Goal: Complete application form

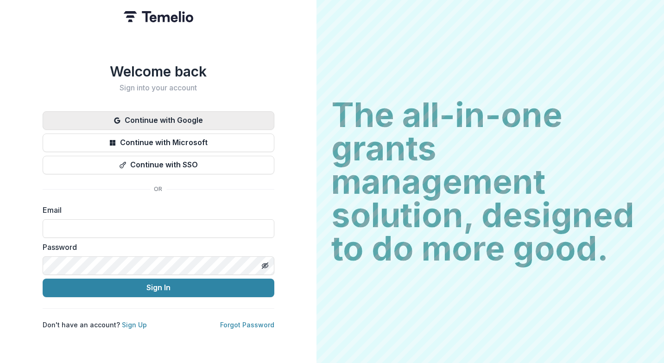
click at [190, 113] on button "Continue with Google" at bounding box center [159, 120] width 232 height 19
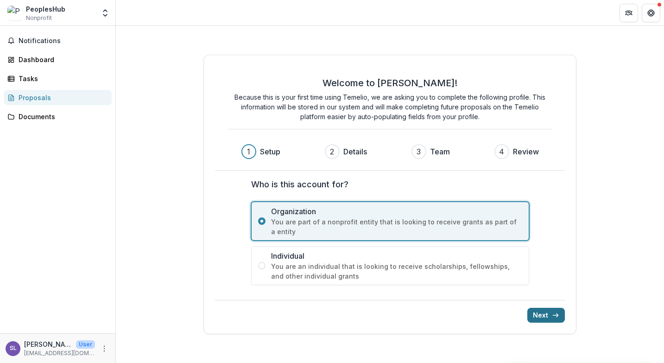
click at [547, 311] on button "Next" at bounding box center [546, 315] width 38 height 15
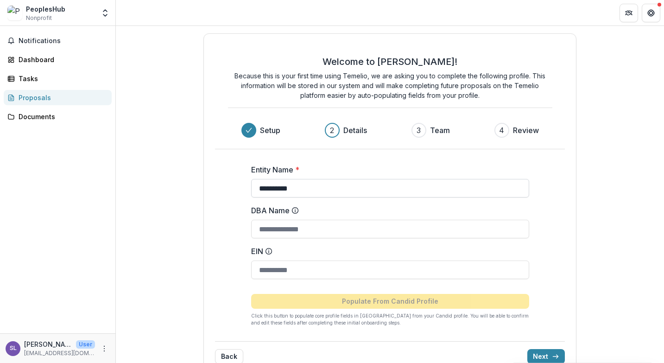
click at [370, 187] on input "**********" at bounding box center [390, 188] width 278 height 19
click at [453, 282] on form "**********" at bounding box center [390, 242] width 278 height 170
click at [454, 275] on input "EIN" at bounding box center [390, 269] width 278 height 19
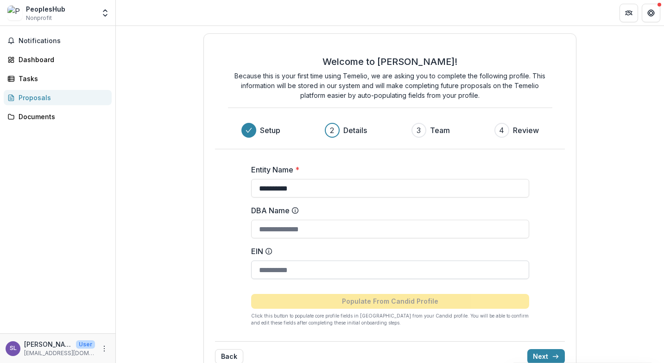
click at [454, 275] on input "EIN" at bounding box center [390, 269] width 278 height 19
click at [377, 190] on input "**********" at bounding box center [390, 188] width 278 height 19
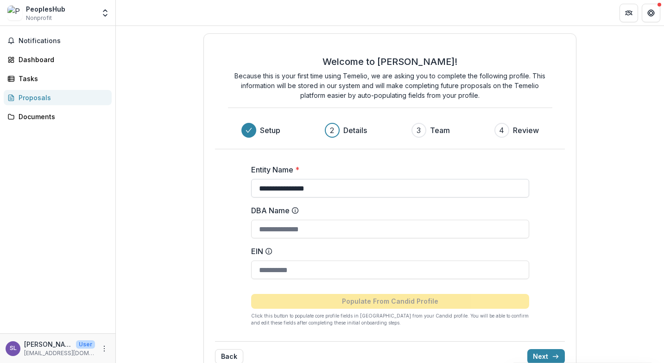
type input "**********"
paste input "********"
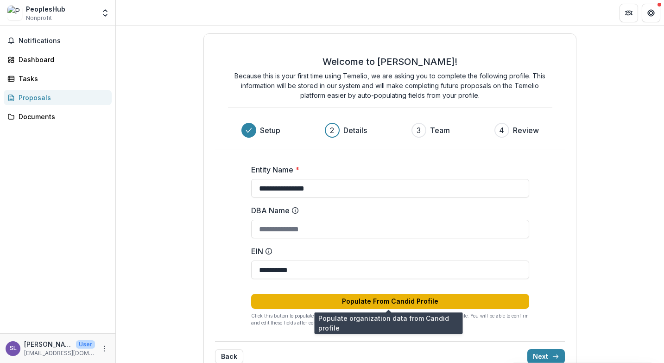
type input "**********"
click at [414, 301] on button "Populate From Candid Profile" at bounding box center [390, 301] width 278 height 15
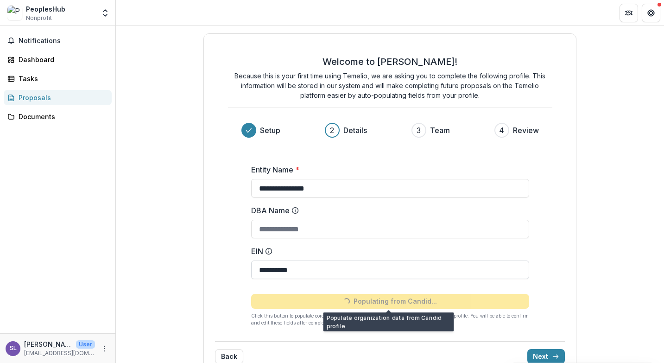
type input "**********"
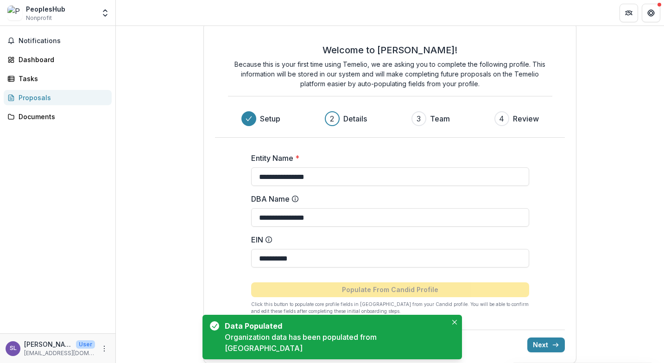
scroll to position [20, 0]
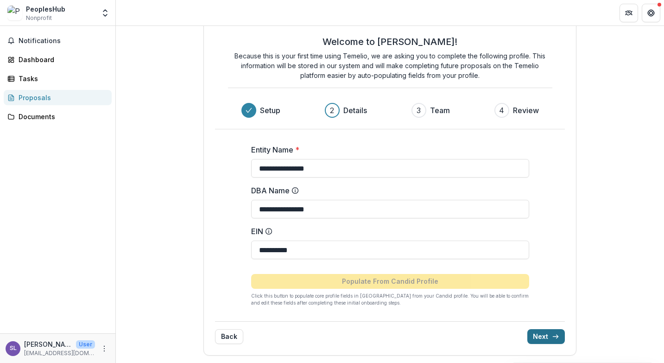
click at [553, 336] on line "submit" at bounding box center [555, 336] width 5 height 0
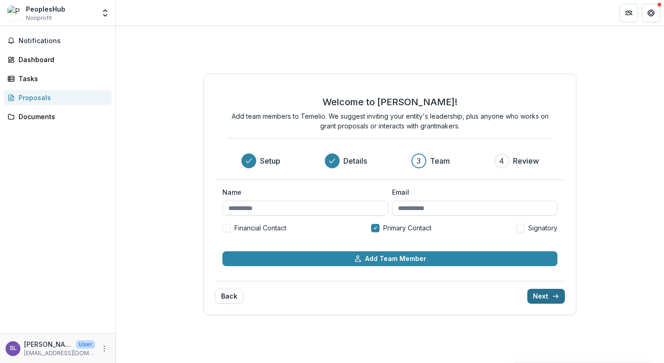
scroll to position [0, 0]
click at [222, 296] on button "Back" at bounding box center [229, 296] width 28 height 15
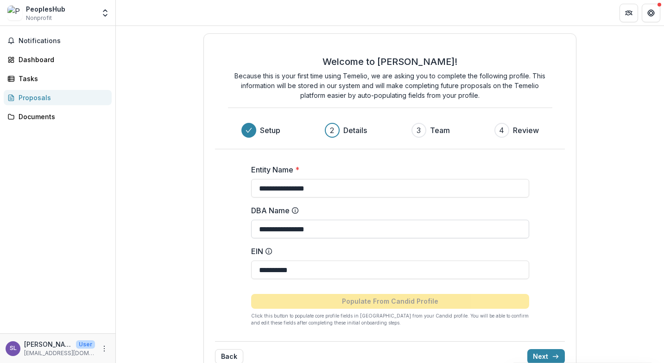
click at [288, 232] on input "**********" at bounding box center [390, 229] width 278 height 19
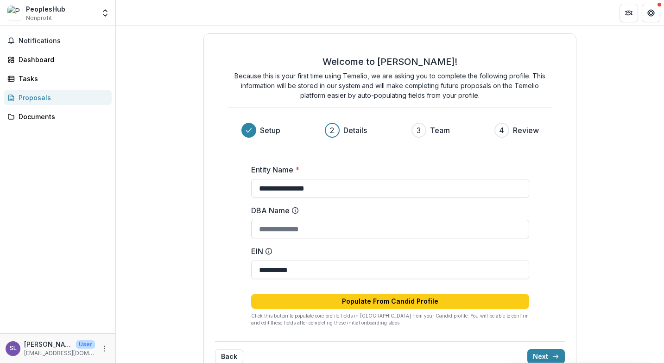
click at [438, 227] on input "DBA Name" at bounding box center [390, 229] width 278 height 19
click at [533, 352] on button "Next" at bounding box center [546, 356] width 38 height 15
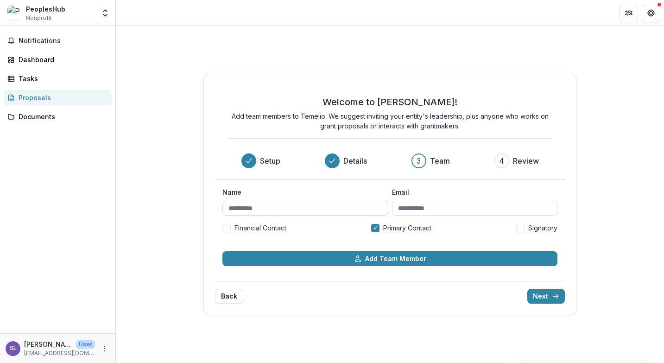
click at [281, 207] on input "Name" at bounding box center [305, 208] width 166 height 15
type input "*********"
click at [520, 227] on span at bounding box center [520, 228] width 8 height 8
click at [487, 208] on input "Email" at bounding box center [475, 208] width 166 height 15
click at [376, 230] on div at bounding box center [375, 227] width 4 height 7
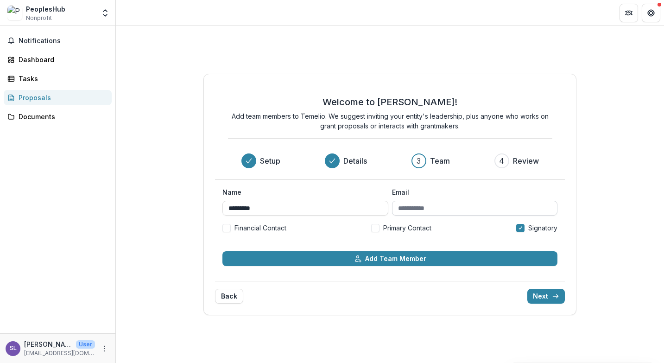
click at [423, 214] on input "Email" at bounding box center [475, 208] width 166 height 15
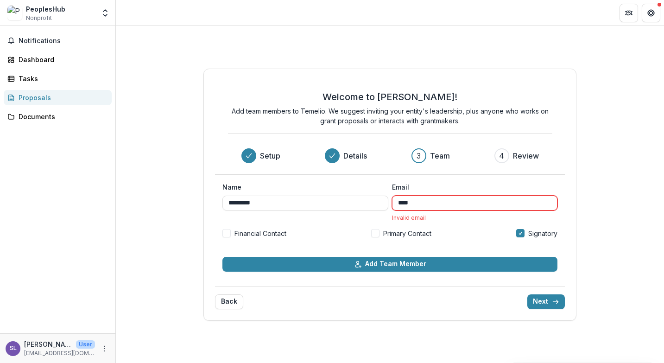
type input "**********"
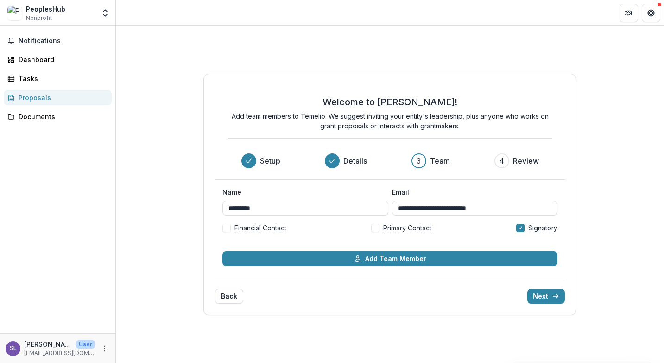
click at [380, 230] on label "Primary Contact" at bounding box center [401, 228] width 60 height 10
click at [227, 229] on span at bounding box center [226, 228] width 8 height 8
click at [541, 295] on button "Next" at bounding box center [546, 296] width 38 height 15
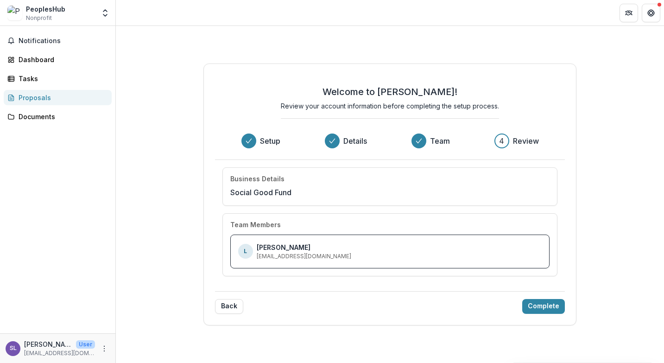
click at [435, 261] on div "L [PERSON_NAME] [EMAIL_ADDRESS][DOMAIN_NAME]" at bounding box center [390, 251] width 320 height 34
click at [550, 310] on button "Complete" at bounding box center [543, 306] width 43 height 15
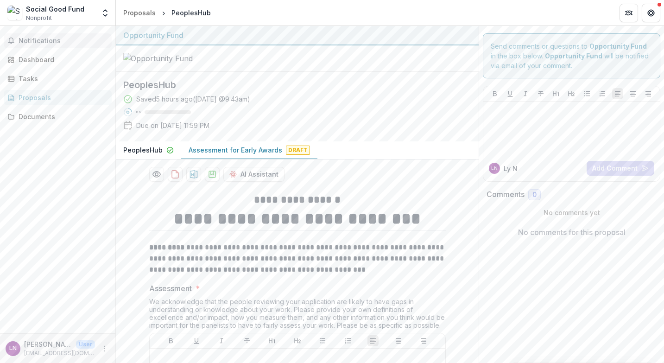
click at [44, 44] on span "Notifications" at bounding box center [63, 41] width 89 height 8
click at [95, 6] on div "Social Good Fund Nonprofit Nonprofits Social Good Fund Social Good Fund Team Se…" at bounding box center [58, 13] width 108 height 19
click at [35, 14] on span "Nonprofit" at bounding box center [39, 18] width 26 height 8
click at [644, 11] on button "Get Help" at bounding box center [650, 13] width 19 height 19
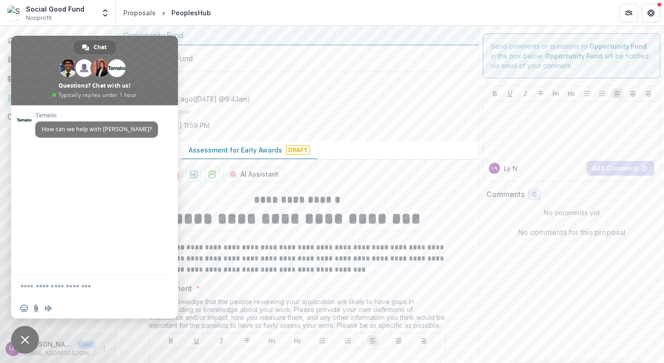
click at [661, 9] on header "Proposals PeoplesHub" at bounding box center [390, 12] width 548 height 25
click at [651, 30] on div "Send comments or questions to Opportunity Fund in the box below. Opportunity Fu…" at bounding box center [571, 136] width 185 height 221
click at [658, 14] on button "Get Help" at bounding box center [650, 13] width 19 height 19
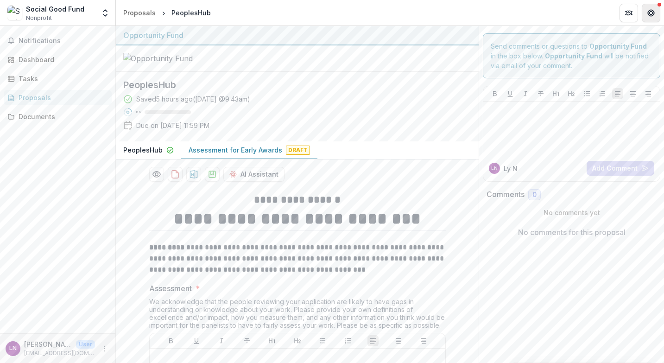
click at [658, 14] on button "Get Help" at bounding box center [650, 13] width 19 height 19
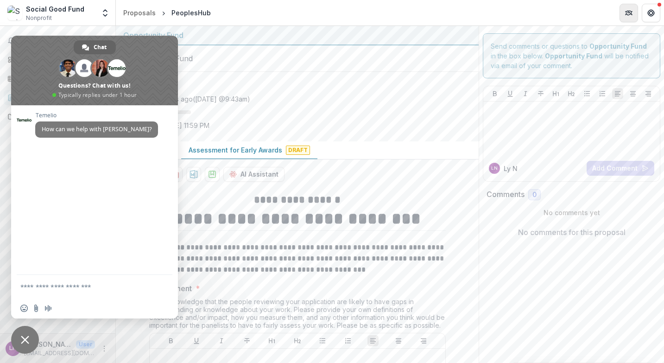
click at [627, 14] on icon "Partners" at bounding box center [628, 12] width 7 height 7
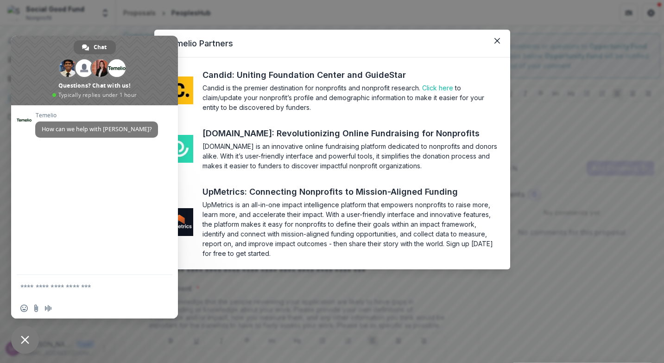
click at [611, 107] on div "Temelio Partners Candid: Uniting Foundation Center and GuideStar Candid is the …" at bounding box center [332, 181] width 664 height 363
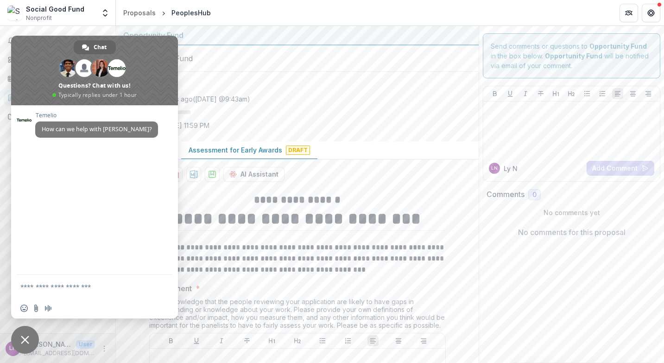
click at [291, 72] on div at bounding box center [297, 58] width 363 height 26
click at [23, 337] on span "Close chat" at bounding box center [25, 339] width 8 height 8
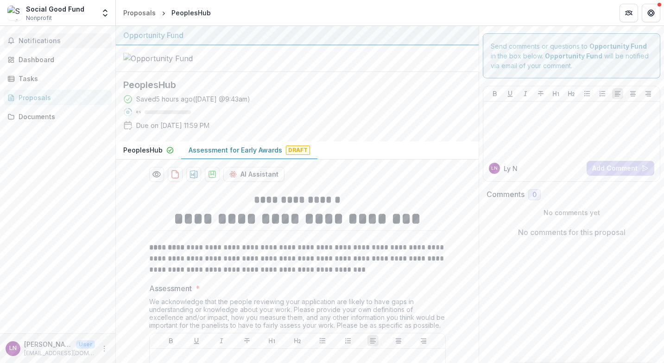
click at [34, 39] on span "Notifications" at bounding box center [63, 41] width 89 height 8
click at [57, 19] on div "Social Good Fund Nonprofit" at bounding box center [55, 13] width 58 height 18
click at [104, 7] on button "Open entity switcher" at bounding box center [105, 13] width 13 height 19
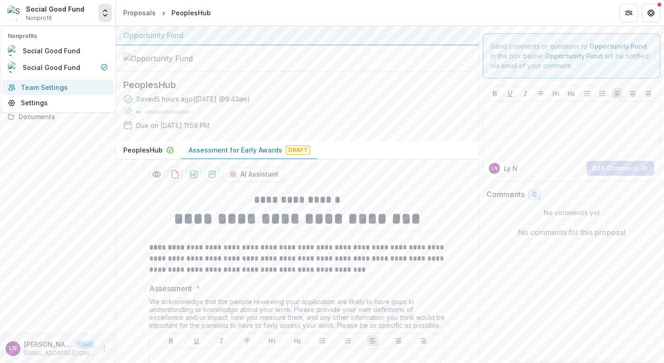
click at [49, 90] on link "Team Settings" at bounding box center [57, 87] width 111 height 15
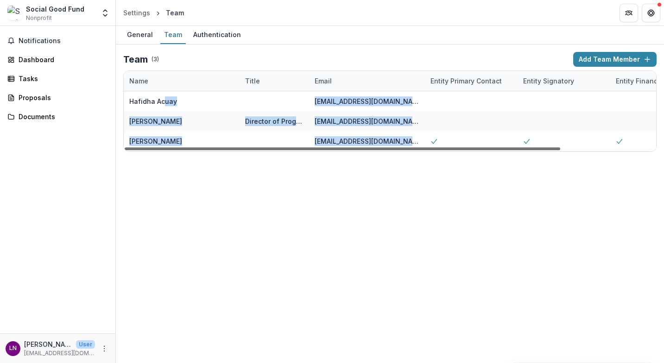
drag, startPoint x: 164, startPoint y: 105, endPoint x: 456, endPoint y: 147, distance: 294.9
click at [456, 147] on div "Name Title Email Entity Primary Contact Entity Signatory Entity Financial Conta…" at bounding box center [390, 111] width 532 height 80
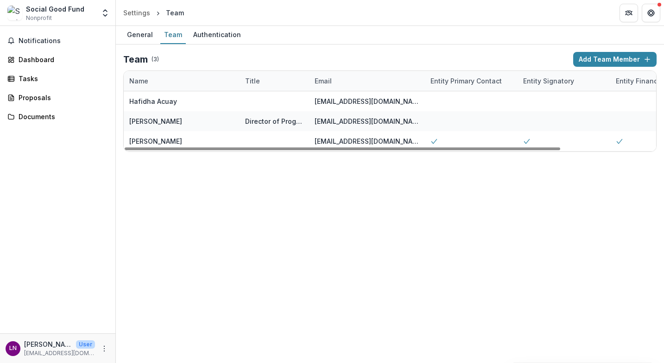
click at [470, 200] on div "General Team Authentication Team ( 3 ) Add Team Member Name Title Email Entity …" at bounding box center [390, 194] width 548 height 337
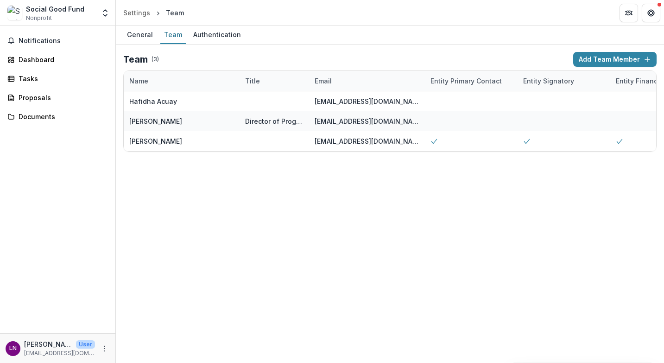
click at [470, 200] on div "General Team Authentication Team ( 3 ) Add Team Member Name Title Email Entity …" at bounding box center [390, 194] width 548 height 337
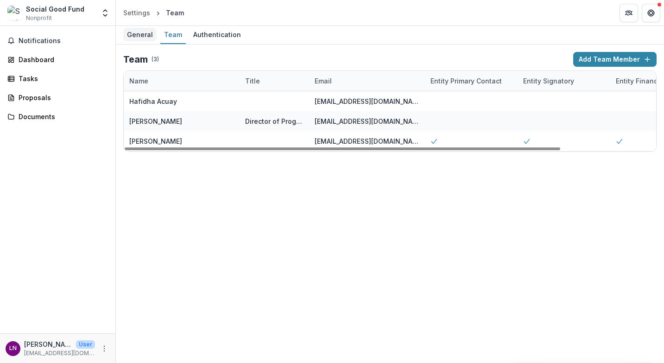
click at [146, 39] on div "General" at bounding box center [139, 34] width 33 height 13
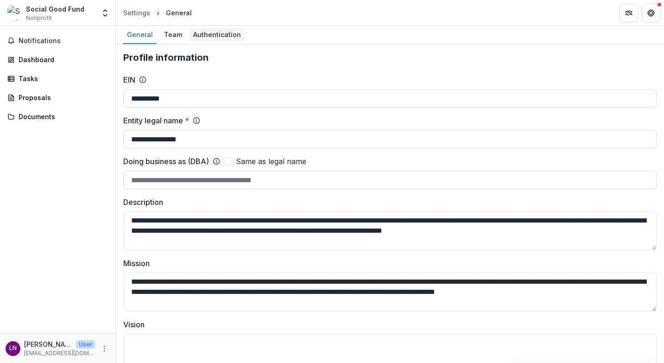
click at [226, 43] on link "Authentication" at bounding box center [216, 35] width 55 height 18
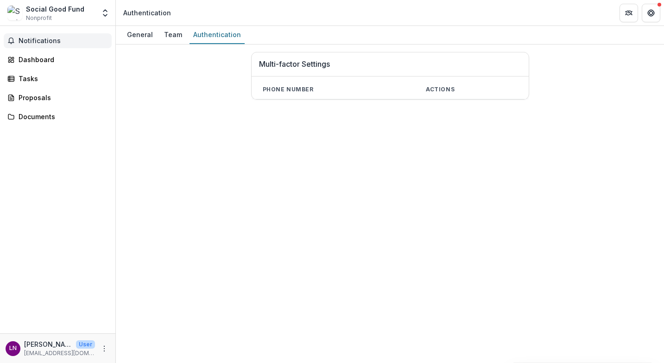
click at [53, 43] on span "Notifications" at bounding box center [63, 41] width 89 height 8
click at [82, 118] on div "Documents" at bounding box center [62, 117] width 86 height 10
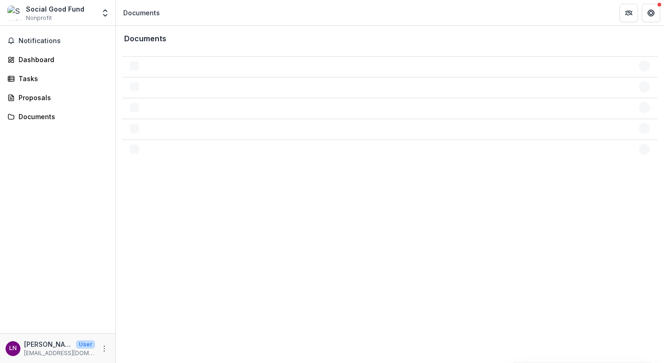
click at [69, 21] on div "Social Good Fund Nonprofit" at bounding box center [55, 13] width 58 height 18
click at [50, 59] on div "Dashboard" at bounding box center [62, 60] width 86 height 10
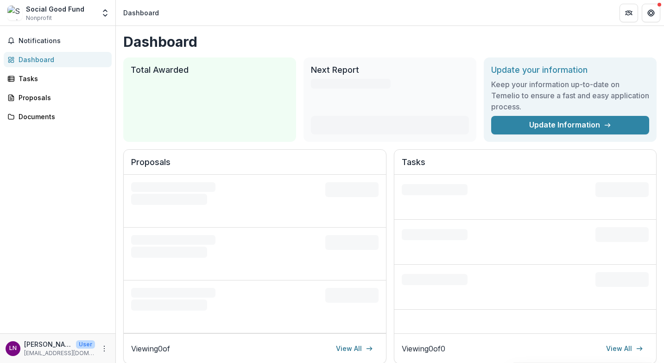
click at [48, 8] on div "Social Good Fund" at bounding box center [55, 9] width 58 height 10
click at [64, 103] on link "Proposals" at bounding box center [58, 97] width 108 height 15
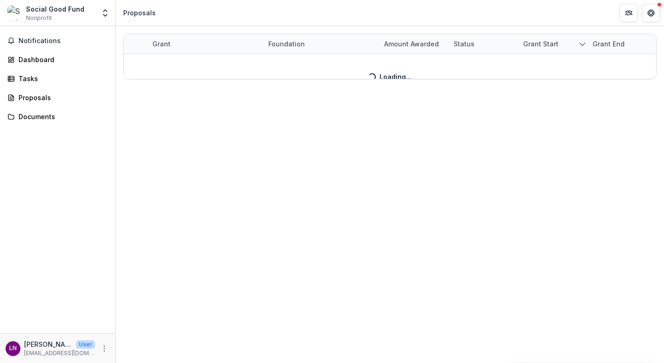
click at [57, 11] on div "Social Good Fund" at bounding box center [55, 9] width 58 height 10
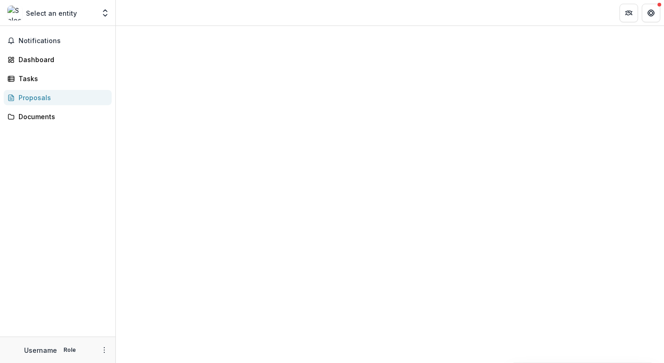
click at [56, 7] on div "Select an entity" at bounding box center [51, 13] width 88 height 15
click at [55, 15] on p "Select an entity" at bounding box center [51, 13] width 51 height 10
click at [40, 95] on div "Proposals" at bounding box center [62, 98] width 86 height 10
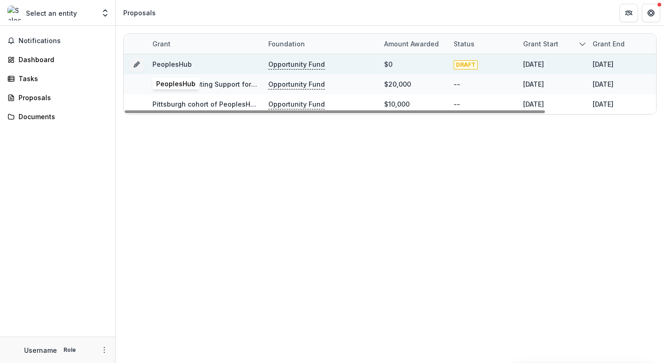
click at [175, 65] on link "PeoplesHub" at bounding box center [171, 64] width 39 height 8
